Goal: Navigation & Orientation: Find specific page/section

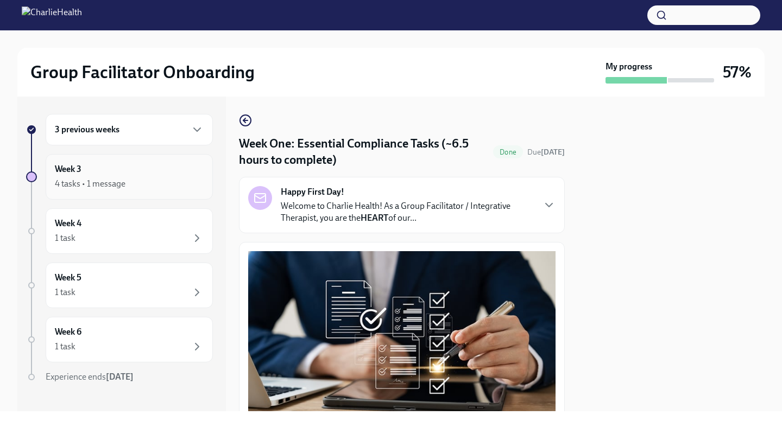
click at [161, 176] on div "Week 3 4 tasks • 1 message" at bounding box center [129, 176] width 149 height 27
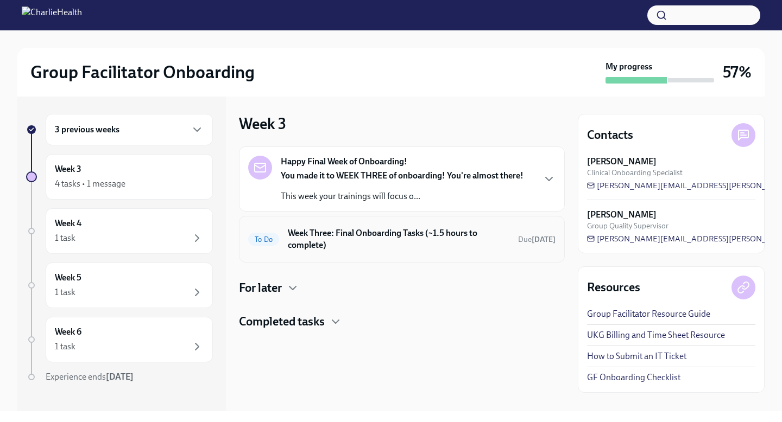
click at [428, 244] on h6 "Week Three: Final Onboarding Tasks (~1.5 hours to complete)" at bounding box center [398, 239] width 221 height 24
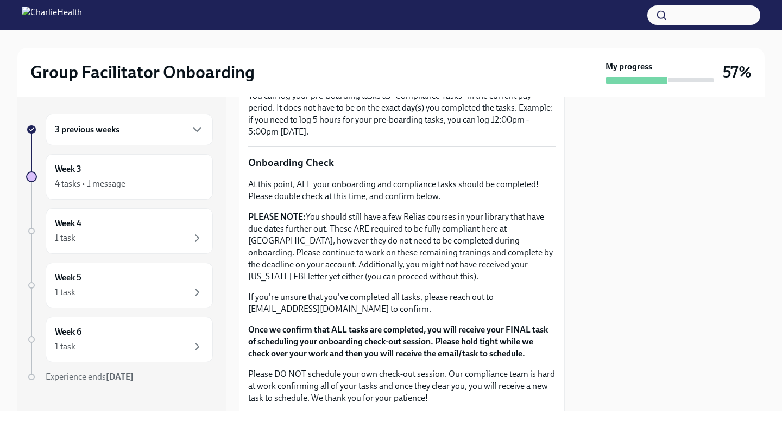
scroll to position [910, 0]
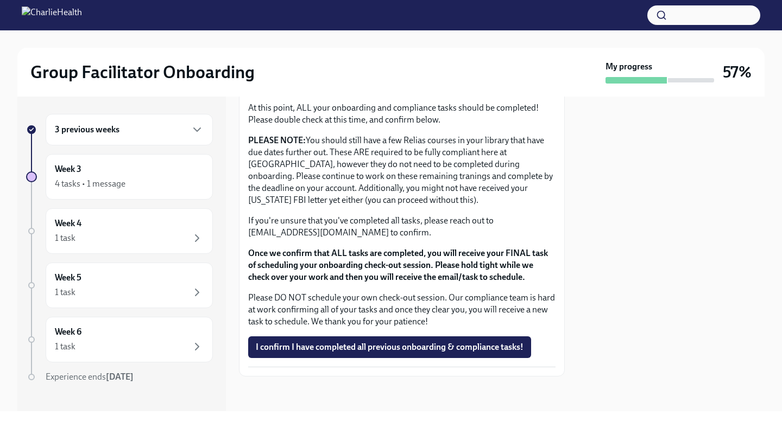
click at [135, 122] on div "3 previous weeks" at bounding box center [129, 129] width 167 height 31
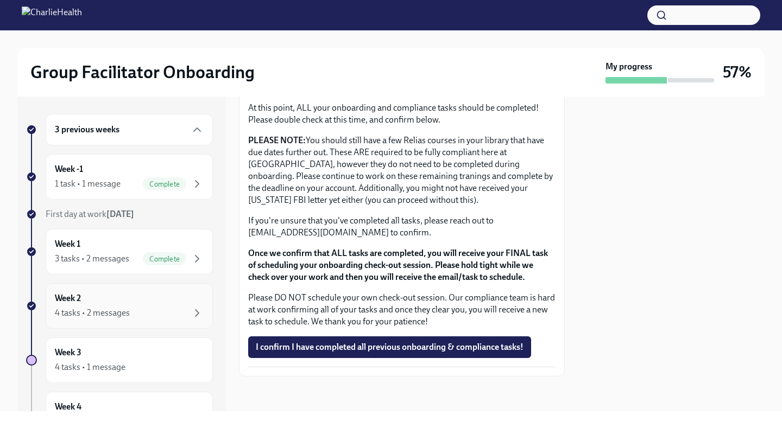
click at [148, 294] on div "Week 2 4 tasks • 2 messages" at bounding box center [129, 306] width 149 height 27
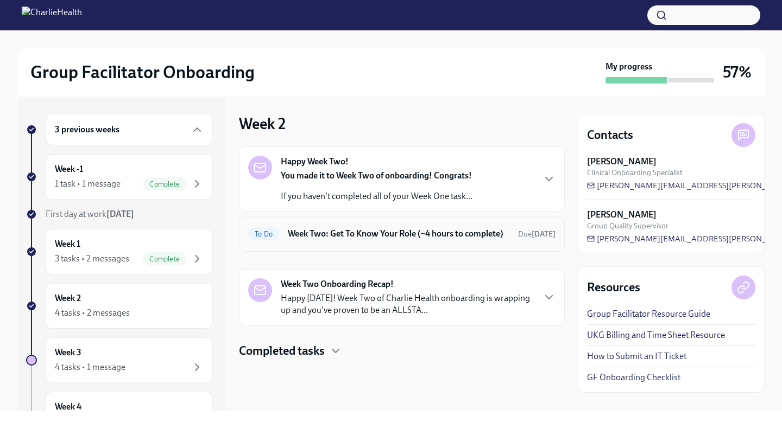
click at [410, 226] on div "To Do Week Two: Get To Know Your Role (~4 hours to complete) Due [DATE]" at bounding box center [401, 233] width 307 height 17
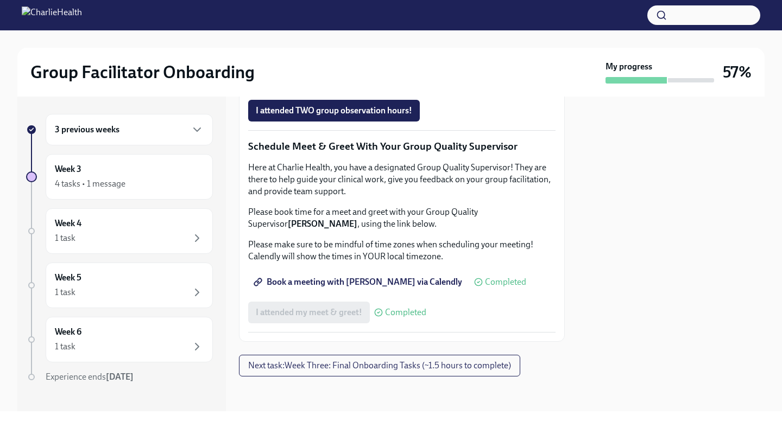
scroll to position [965, 0]
